Goal: Navigation & Orientation: Find specific page/section

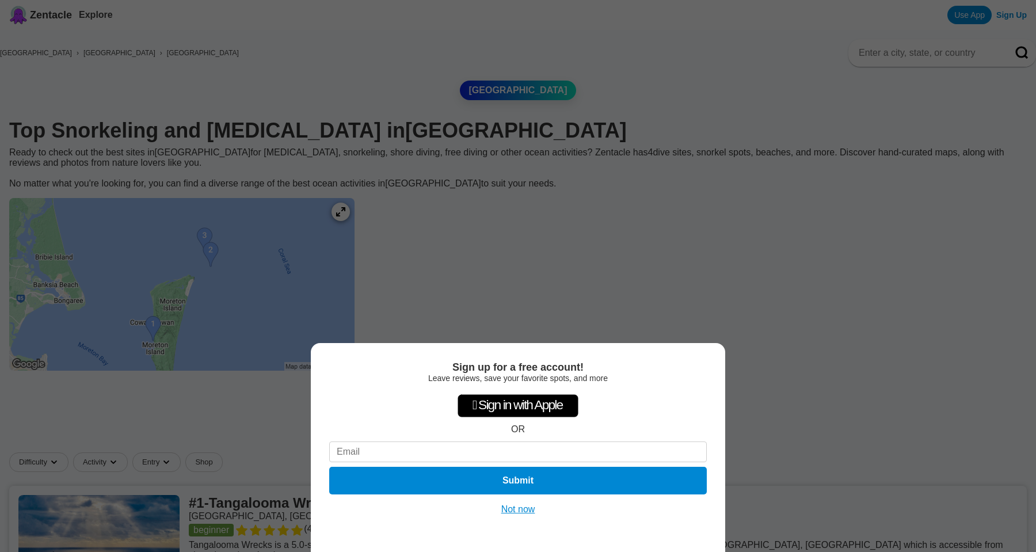
click at [506, 509] on button "Not now" at bounding box center [518, 510] width 41 height 12
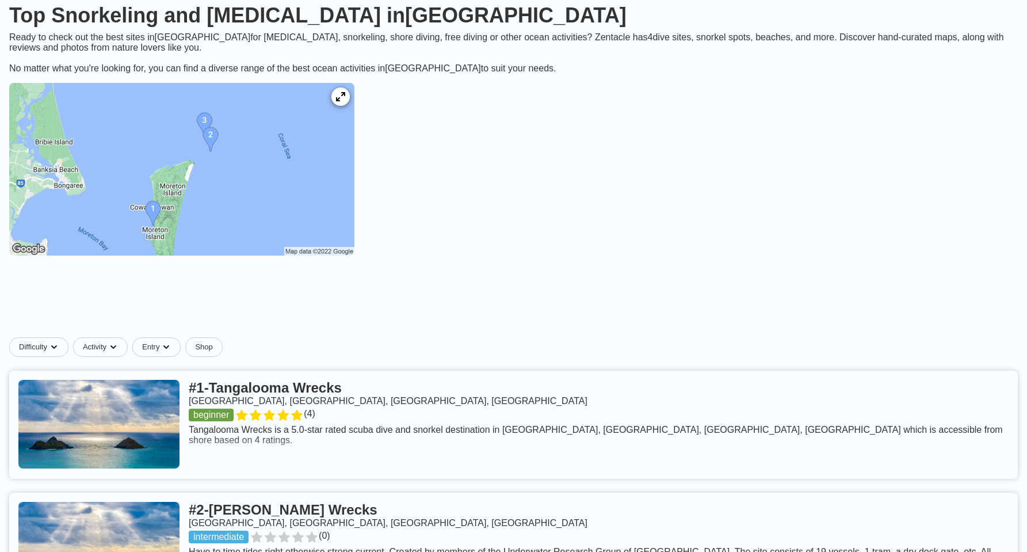
scroll to position [173, 0]
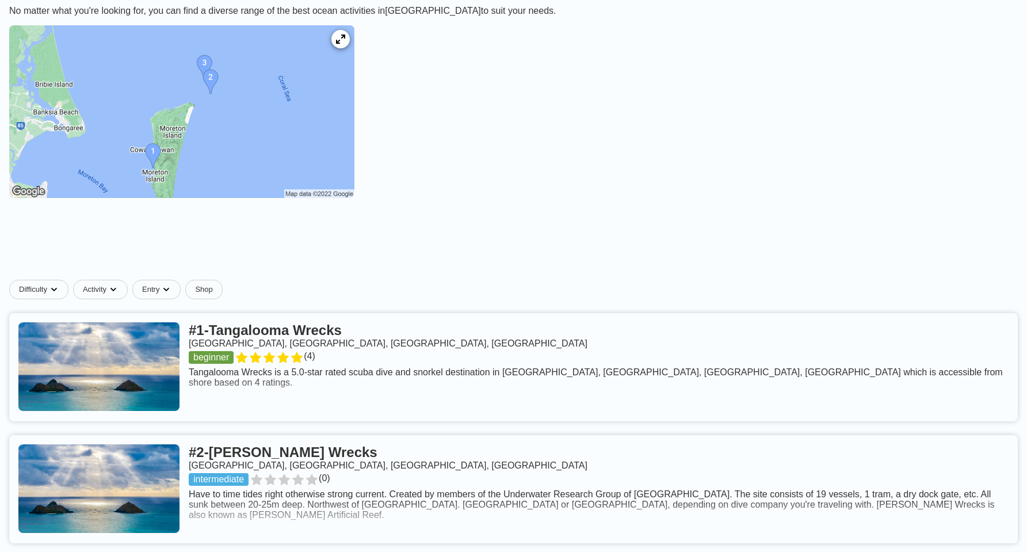
click at [203, 198] on img at bounding box center [181, 111] width 345 height 173
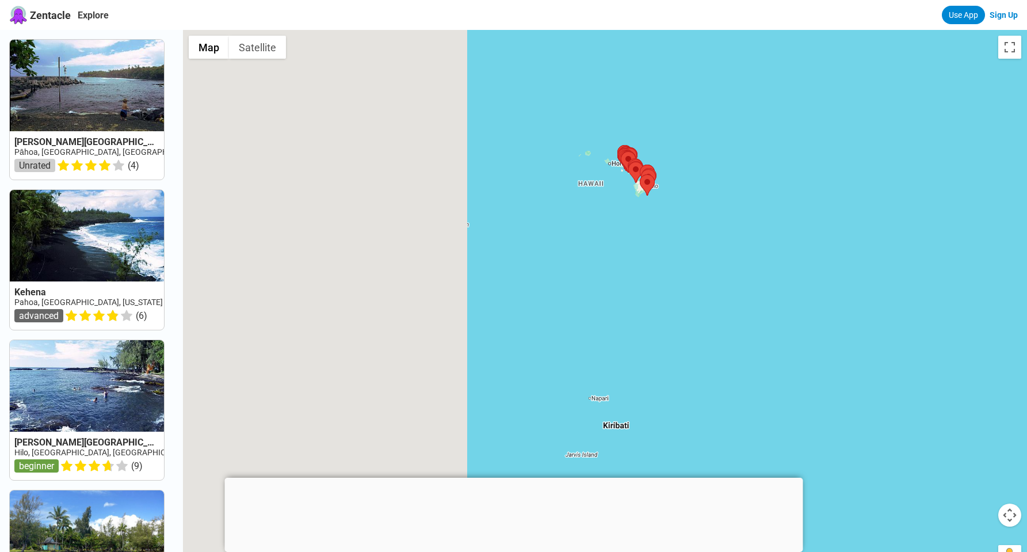
drag, startPoint x: 252, startPoint y: 352, endPoint x: 684, endPoint y: 192, distance: 461.5
click at [684, 192] on div at bounding box center [605, 306] width 844 height 552
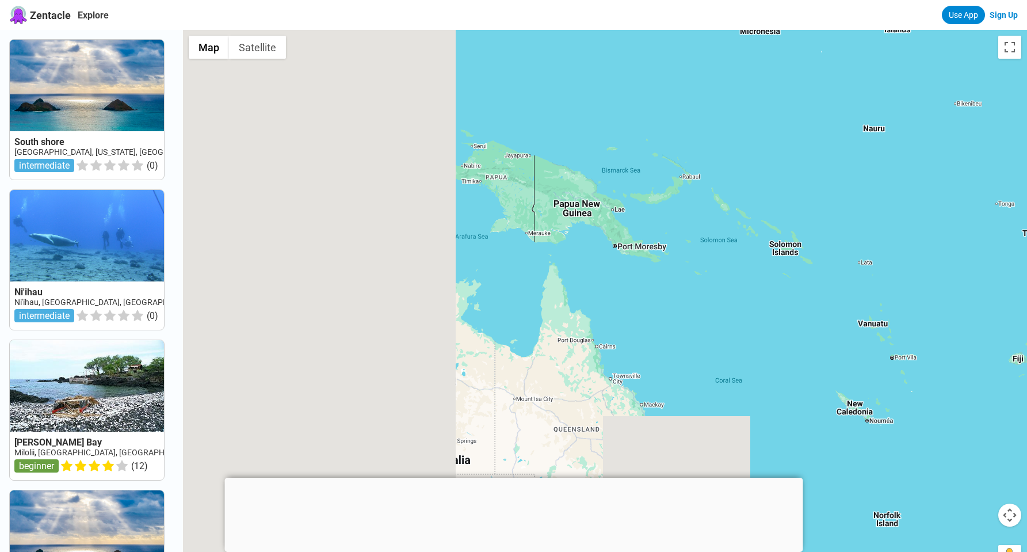
drag, startPoint x: 303, startPoint y: 348, endPoint x: 892, endPoint y: 89, distance: 643.5
click at [892, 89] on div at bounding box center [605, 306] width 844 height 552
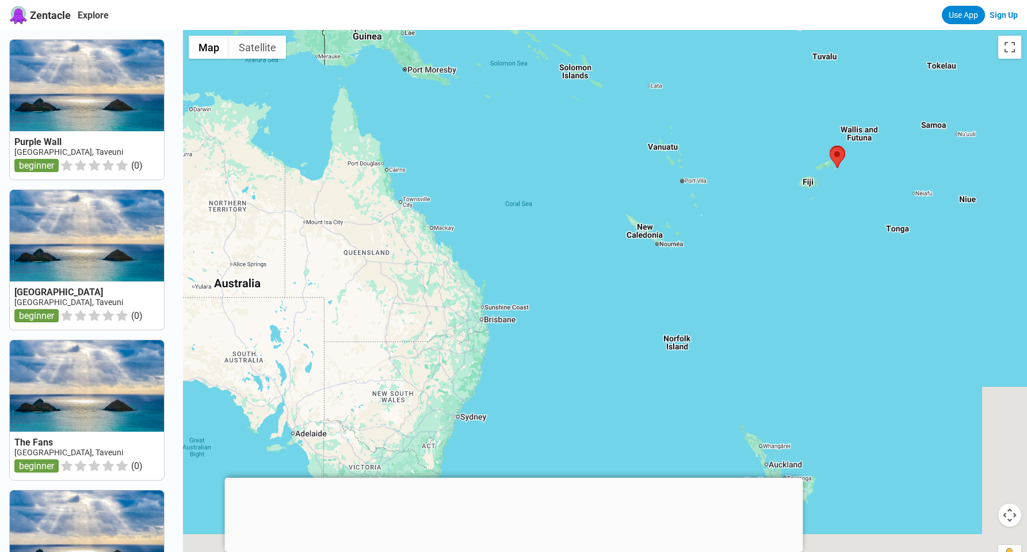
drag, startPoint x: 600, startPoint y: 364, endPoint x: 370, endPoint y: 196, distance: 285.1
click at [370, 196] on div at bounding box center [605, 306] width 844 height 552
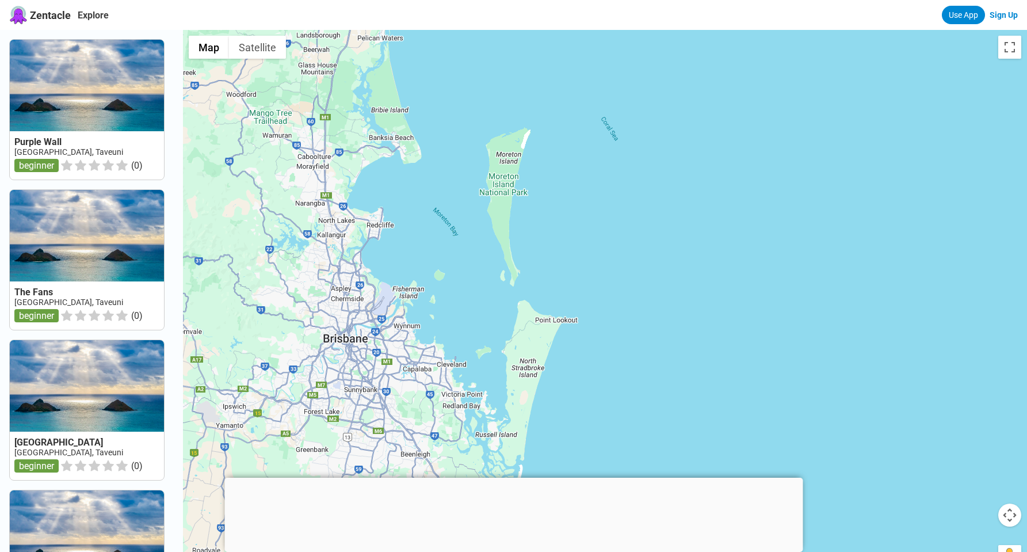
drag, startPoint x: 471, startPoint y: 177, endPoint x: 481, endPoint y: 243, distance: 67.5
click at [481, 244] on div at bounding box center [605, 306] width 844 height 552
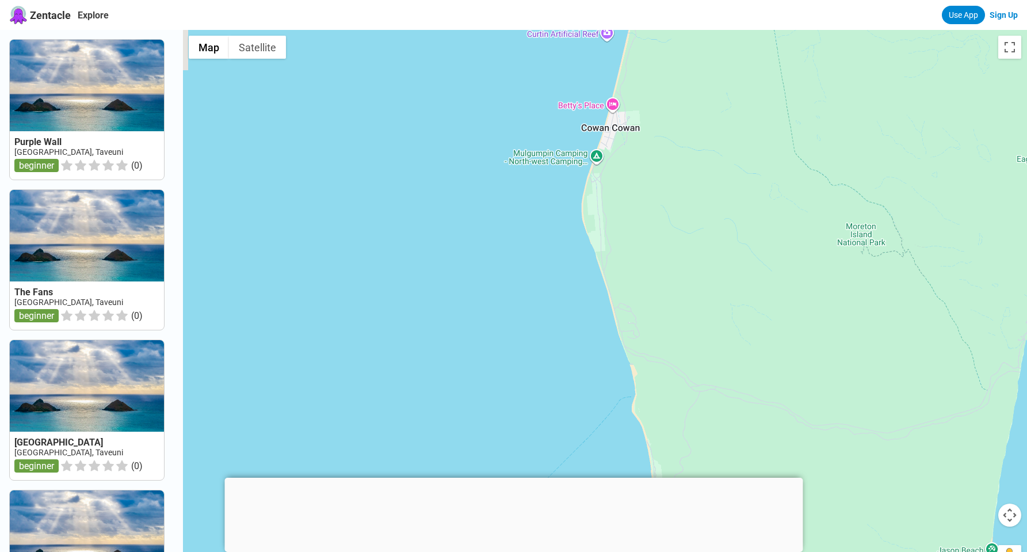
drag, startPoint x: 563, startPoint y: 201, endPoint x: 563, endPoint y: 389, distance: 187.6
click at [562, 389] on div at bounding box center [605, 306] width 844 height 552
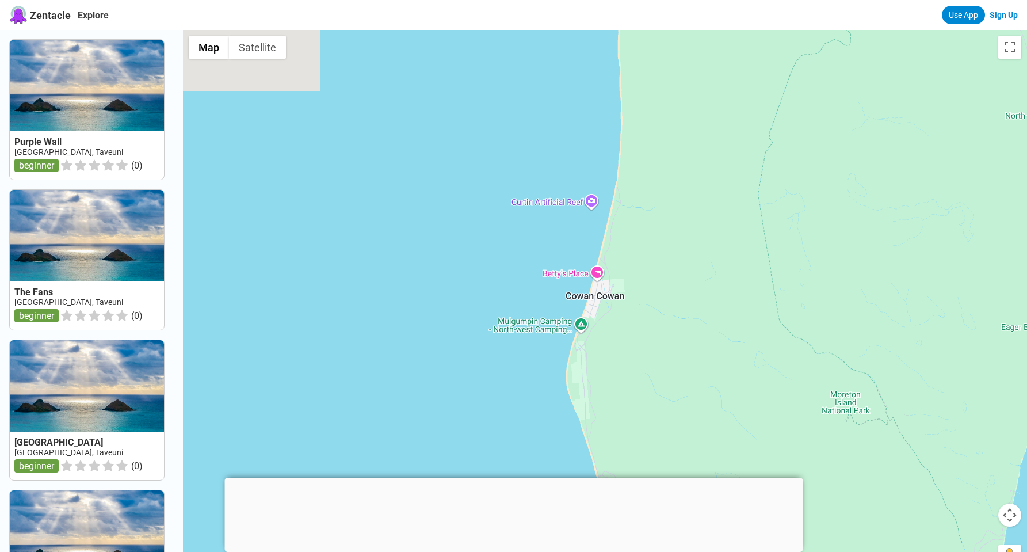
drag, startPoint x: 538, startPoint y: 281, endPoint x: 519, endPoint y: 367, distance: 87.3
click at [531, 411] on div at bounding box center [605, 306] width 844 height 552
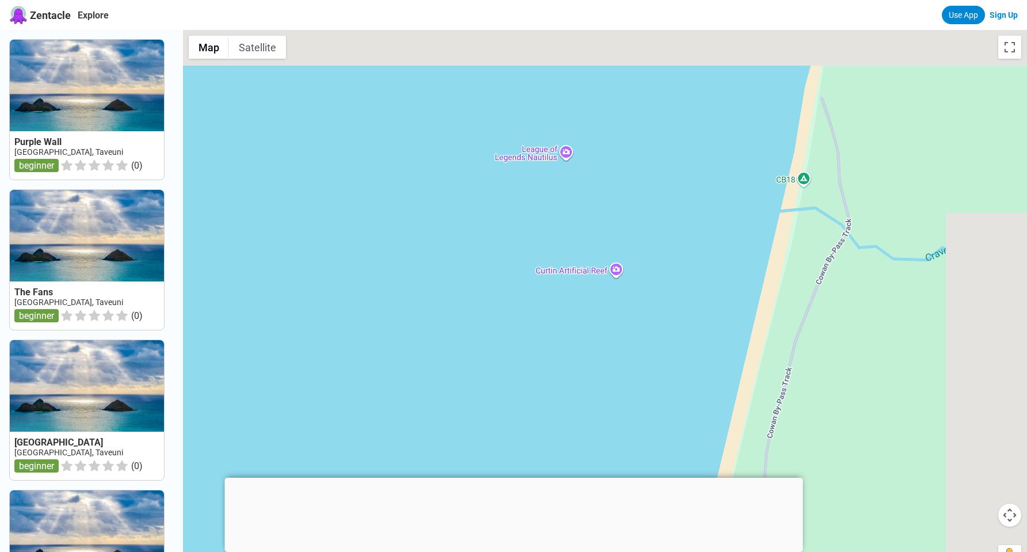
drag, startPoint x: 654, startPoint y: 184, endPoint x: 539, endPoint y: 287, distance: 154.1
click at [539, 287] on div at bounding box center [605, 306] width 844 height 552
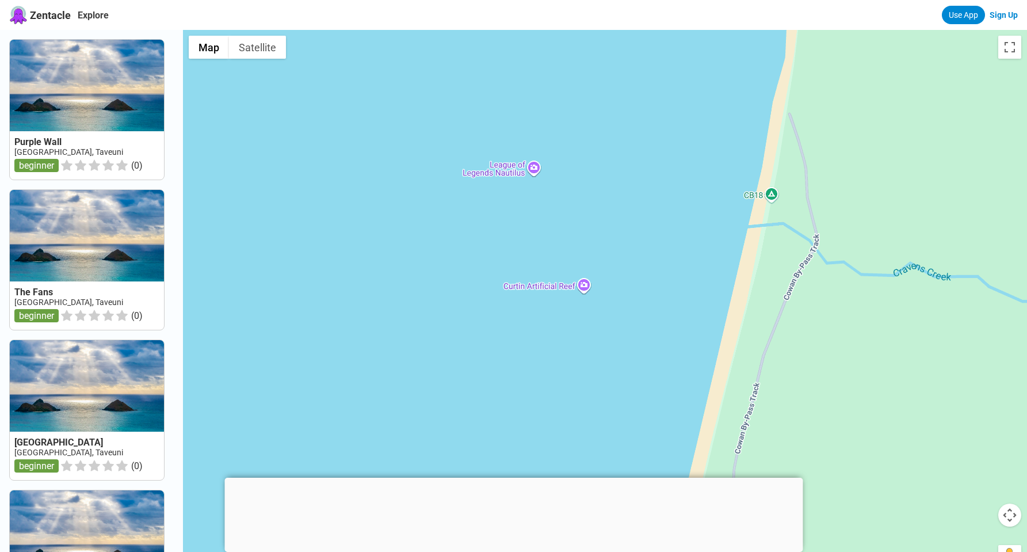
click at [587, 283] on div at bounding box center [605, 306] width 844 height 552
click at [589, 292] on div at bounding box center [605, 306] width 844 height 552
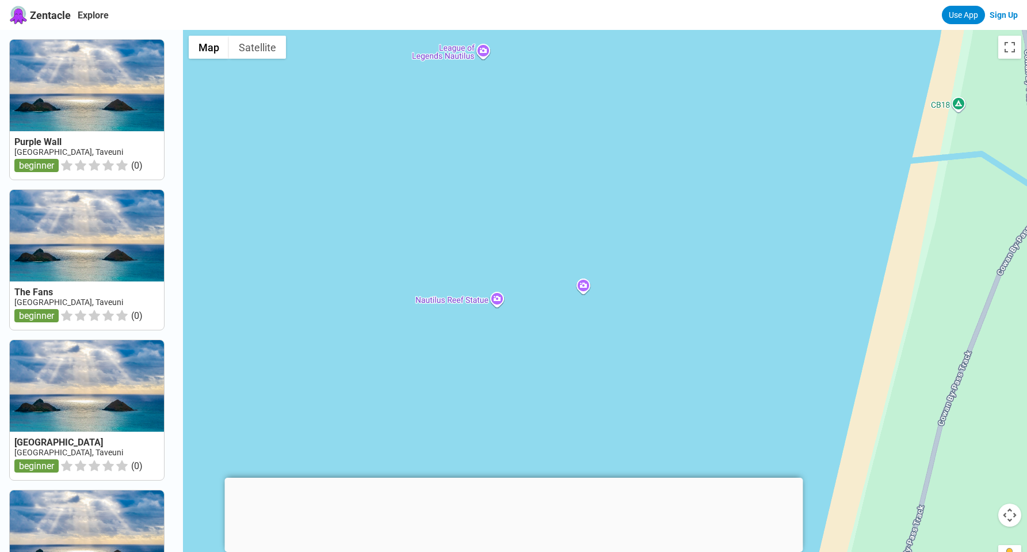
click at [583, 290] on div at bounding box center [605, 306] width 844 height 552
